Goal: Contribute content

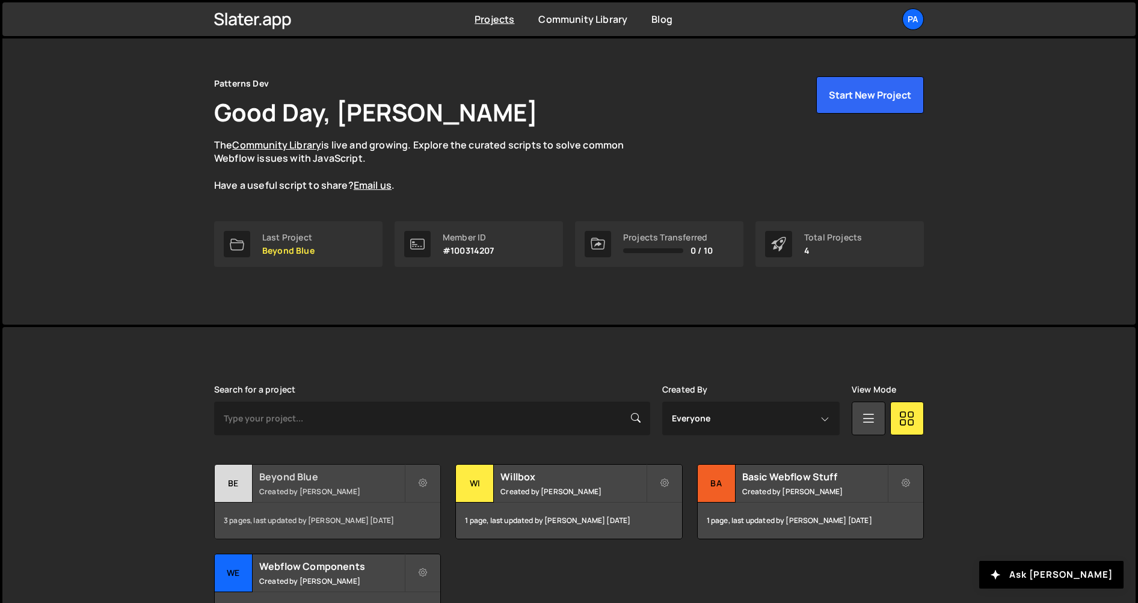
scroll to position [40, 0]
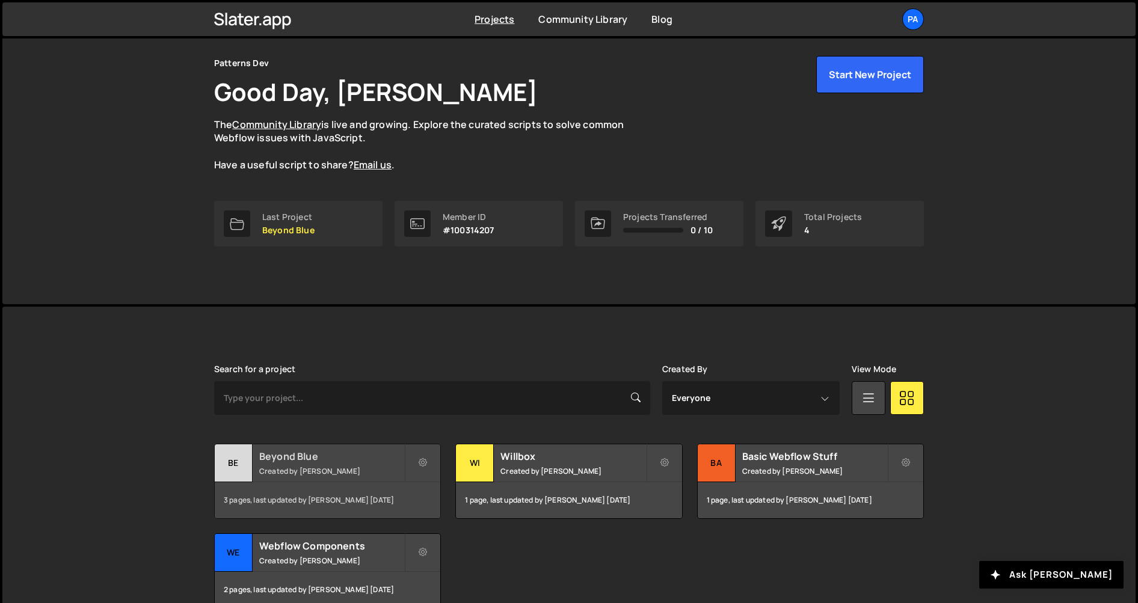
click at [320, 482] on div "3 pages, last updated by [PERSON_NAME] [DATE]" at bounding box center [327, 500] width 225 height 36
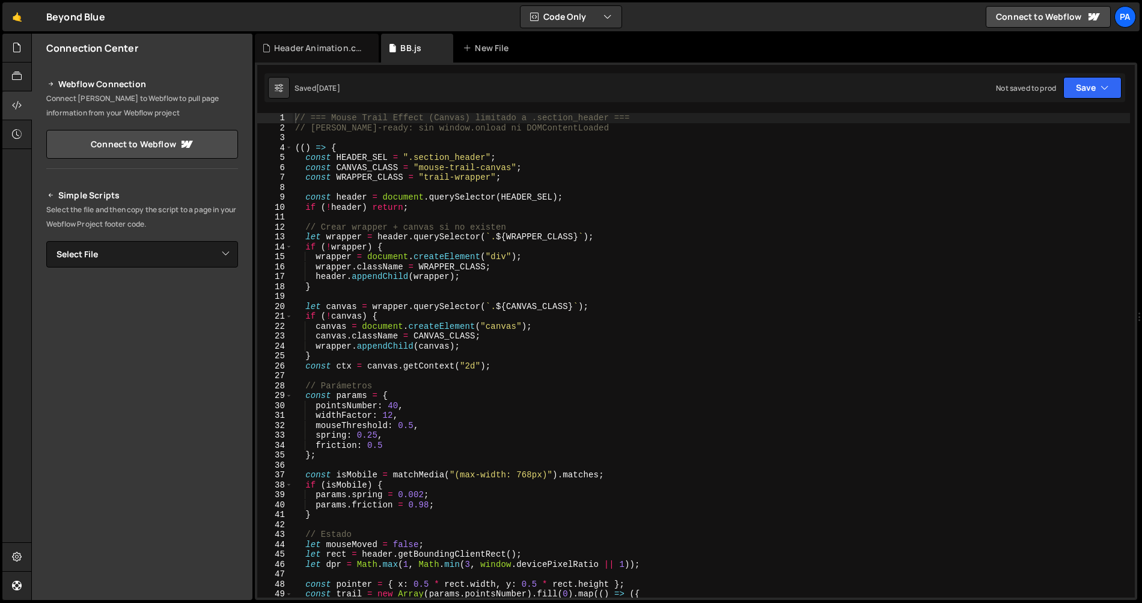
click at [627, 313] on div "// === Mouse Trail Effect (Canvas) limitado a .section_header === // Slater-rea…" at bounding box center [712, 365] width 838 height 504
type textarea "})();"
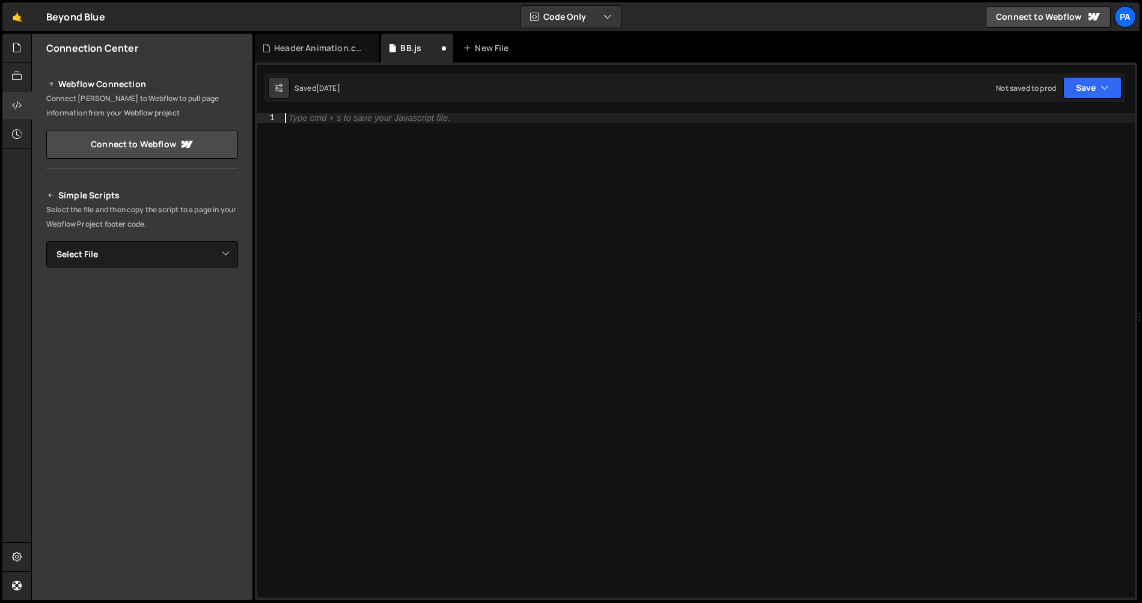
paste textarea "})();"
type textarea "})();"
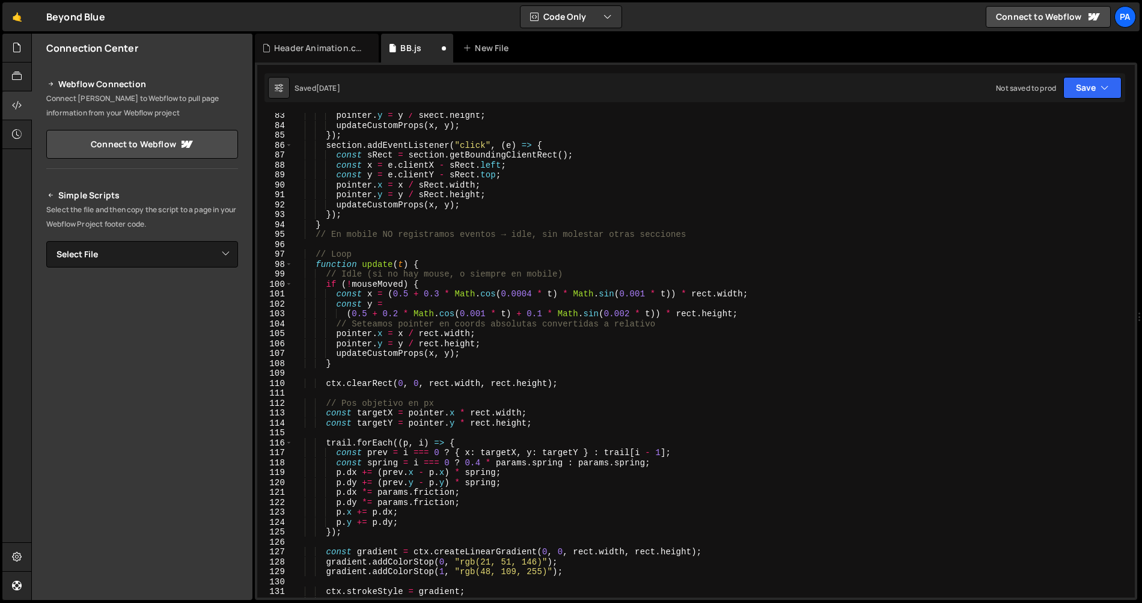
scroll to position [407, 0]
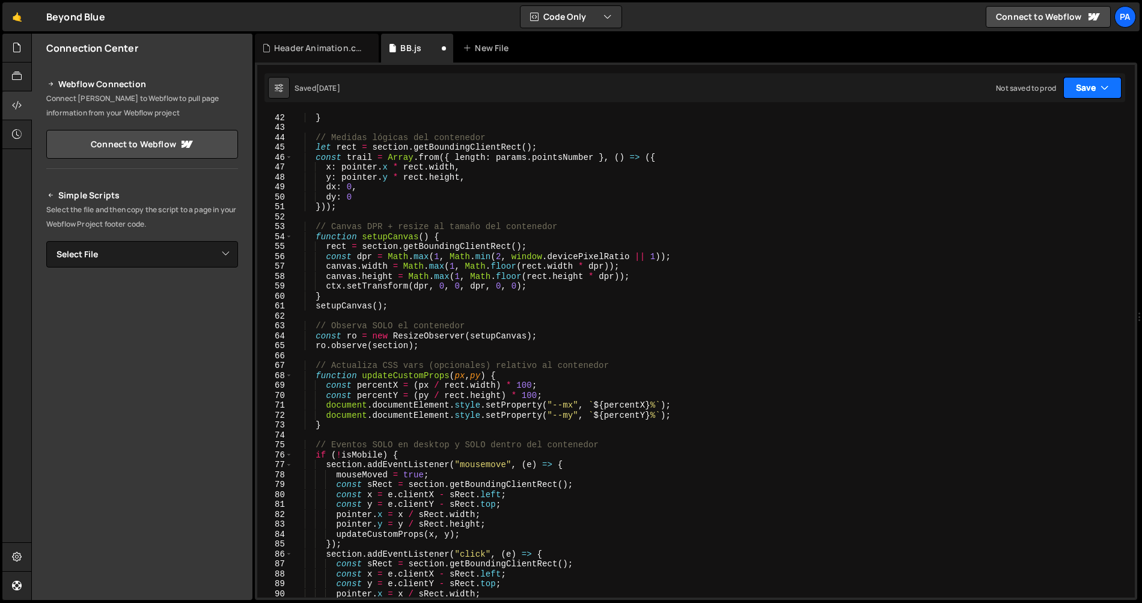
click at [1084, 90] on button "Save" at bounding box center [1093, 88] width 58 height 22
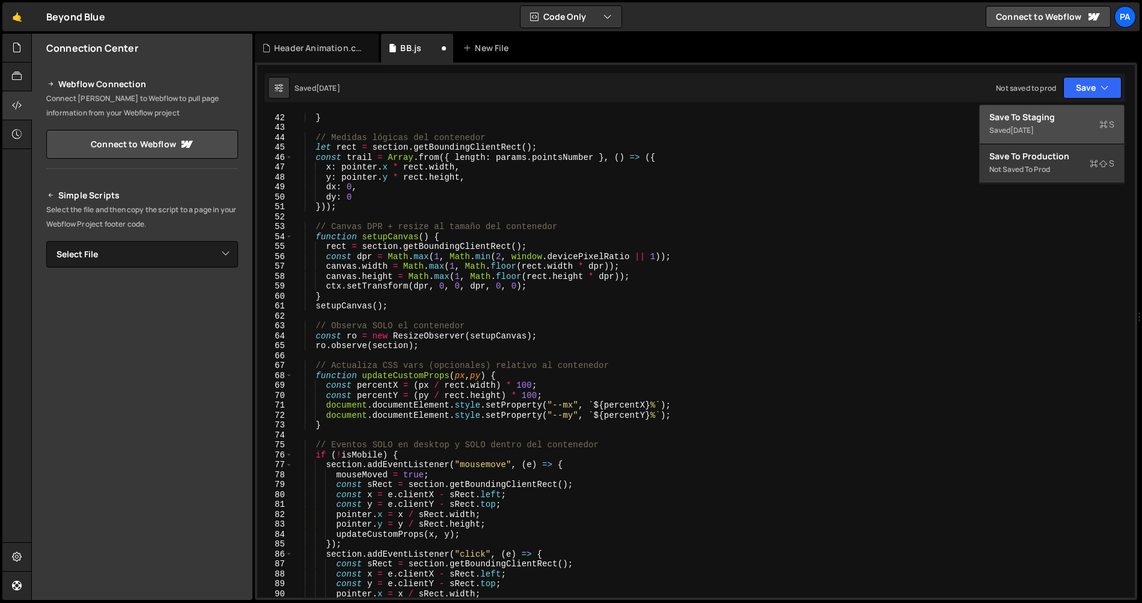
click at [1061, 112] on div "Save to Staging S" at bounding box center [1052, 117] width 125 height 12
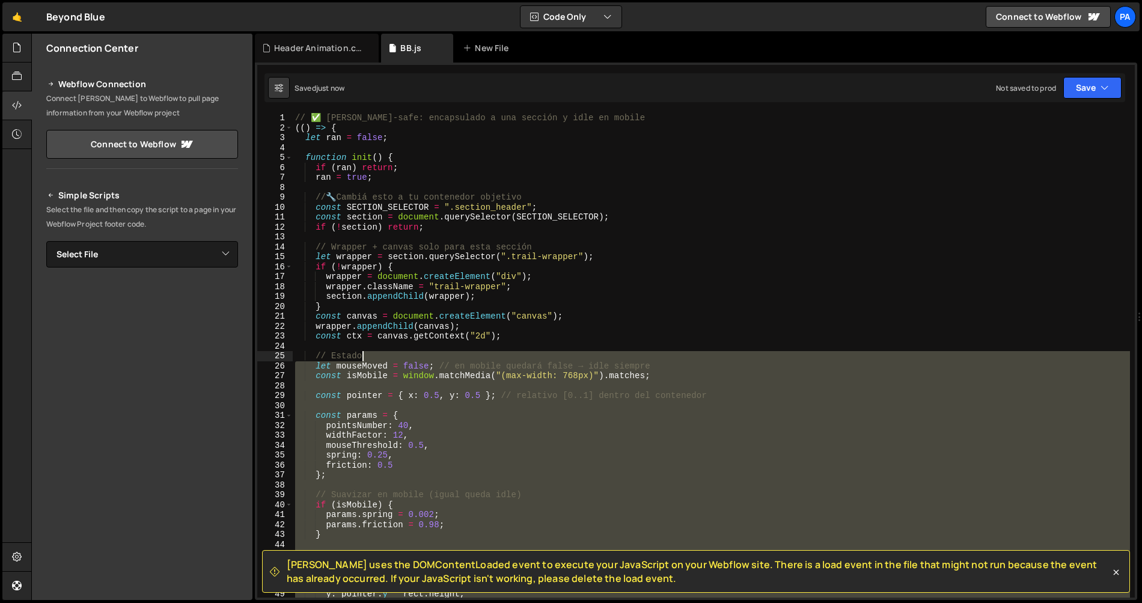
scroll to position [0, 0]
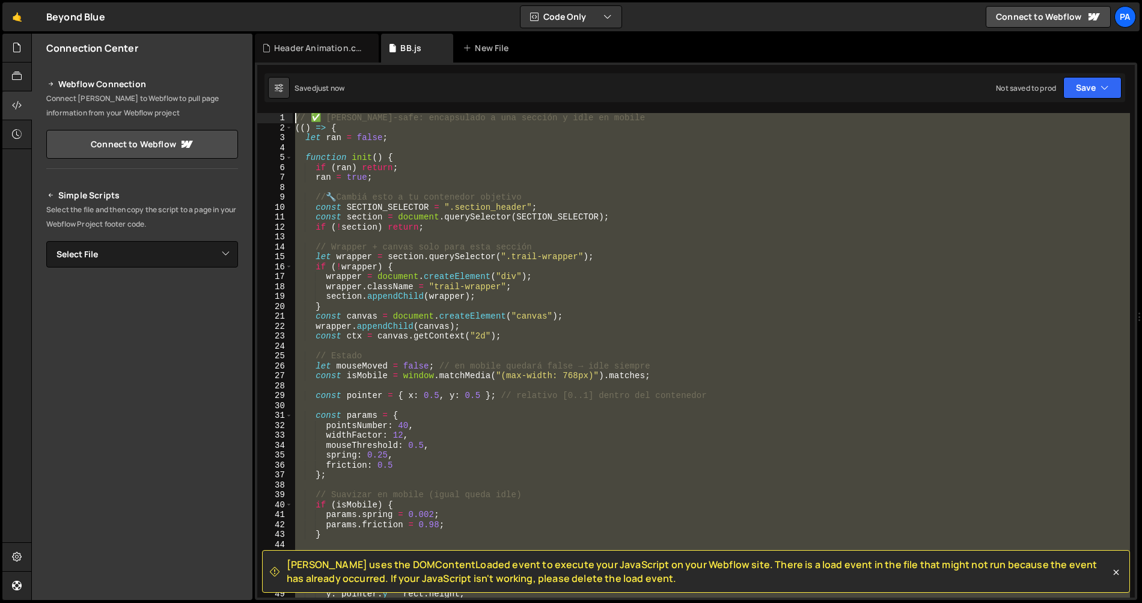
drag, startPoint x: 394, startPoint y: 417, endPoint x: 291, endPoint y: 106, distance: 328.0
click at [291, 106] on div "Slater uses the DOMContentLoaded event to execute your JavaScript on your Webfl…" at bounding box center [696, 332] width 883 height 538
type textarea "// ✅ Slater-safe: encapsulado a una sección y idle en mobile (() => {"
click at [226, 257] on select "Select File BB.js BB Insights.js Header Animation.css" at bounding box center [142, 254] width 192 height 26
select select "45315"
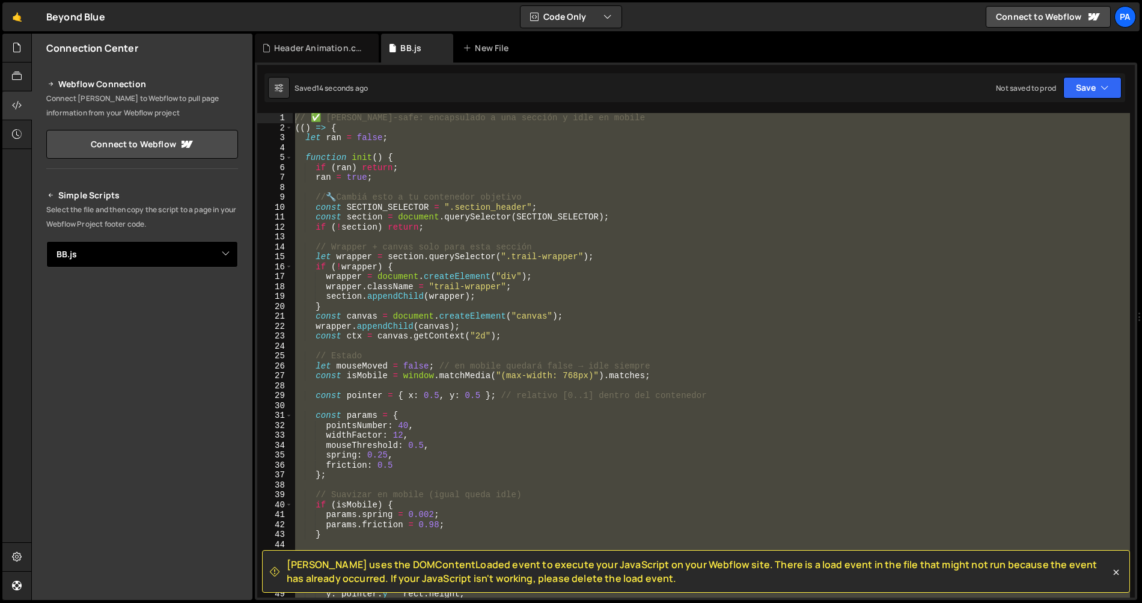
click at [46, 241] on select "Select File BB.js BB Insights.js Header Animation.css" at bounding box center [142, 254] width 192 height 26
click at [226, 302] on button "Button group with nested dropdown" at bounding box center [229, 295] width 17 height 25
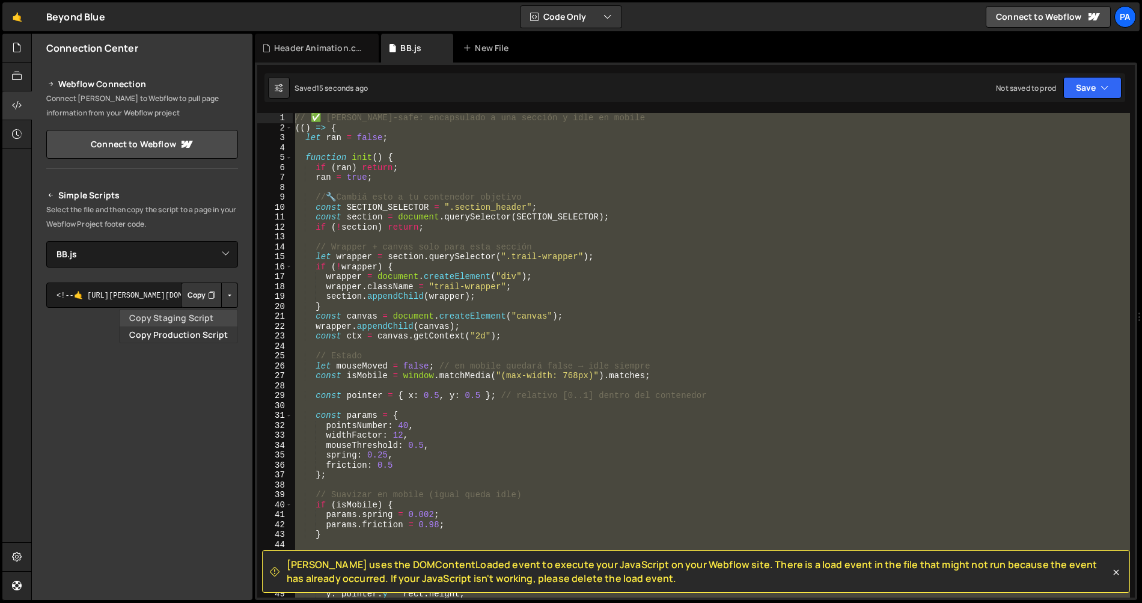
click at [218, 314] on link "Copy Staging Script" at bounding box center [179, 318] width 118 height 17
